Goal: Book appointment/travel/reservation

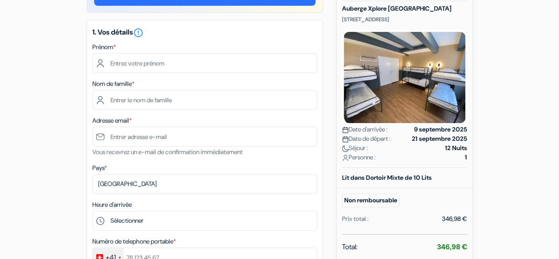
scroll to position [102, 0]
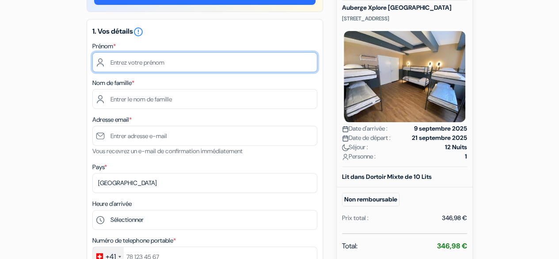
click at [163, 61] on input "text" at bounding box center [204, 62] width 225 height 20
type input "[PERSON_NAME]"
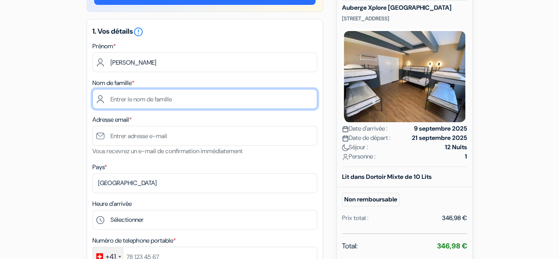
click at [158, 98] on input "text" at bounding box center [204, 99] width 225 height 20
type input "[PERSON_NAME]"
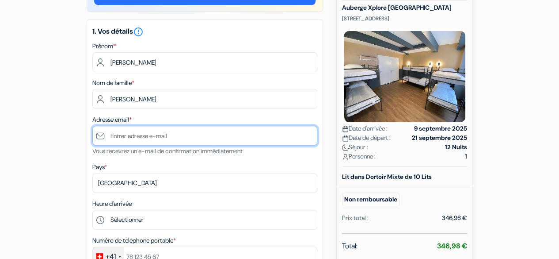
click at [146, 137] on input "text" at bounding box center [204, 136] width 225 height 20
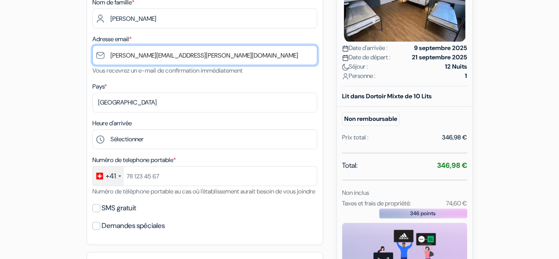
scroll to position [183, 0]
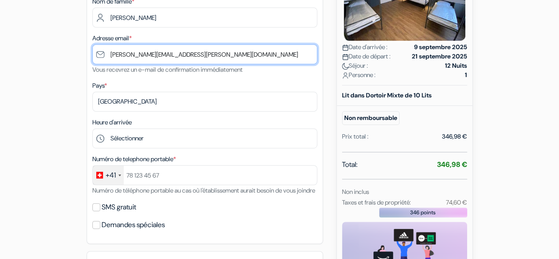
type input "[PERSON_NAME][EMAIL_ADDRESS][PERSON_NAME][DOMAIN_NAME]"
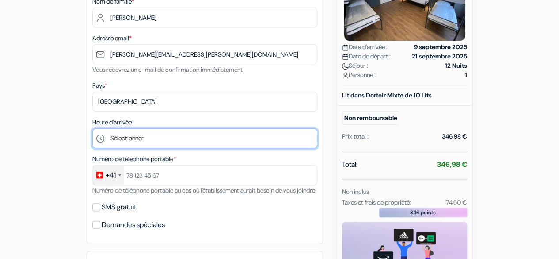
click at [144, 137] on select "Sélectionner 15:00 16:00 17:00 18:00 19:00 20:00 21:00 22:00 23:00 0:00" at bounding box center [204, 138] width 225 height 20
select select "15"
click at [92, 129] on select "Sélectionner 15:00 16:00 17:00 18:00 19:00 20:00 21:00 22:00 23:00 0:00" at bounding box center [204, 138] width 225 height 20
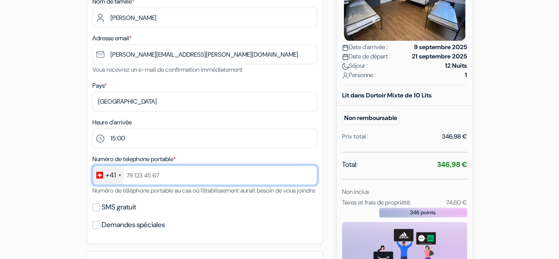
click at [167, 177] on input "text" at bounding box center [204, 175] width 225 height 20
type input "782181720"
drag, startPoint x: 241, startPoint y: 182, endPoint x: 442, endPoint y: 144, distance: 203.8
click at [442, 144] on div "add_box Auberge Xplore [GEOGRAPHIC_DATA] [STREET_ADDRESS] Détails de l'établiss…" at bounding box center [280, 220] width 504 height 647
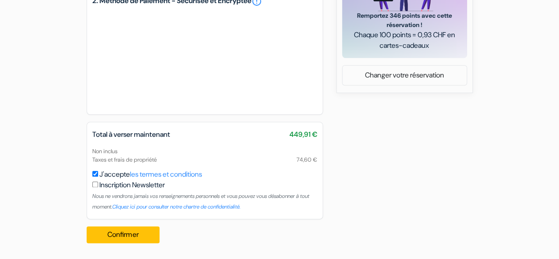
scroll to position [456, 0]
